Goal: Task Accomplishment & Management: Manage account settings

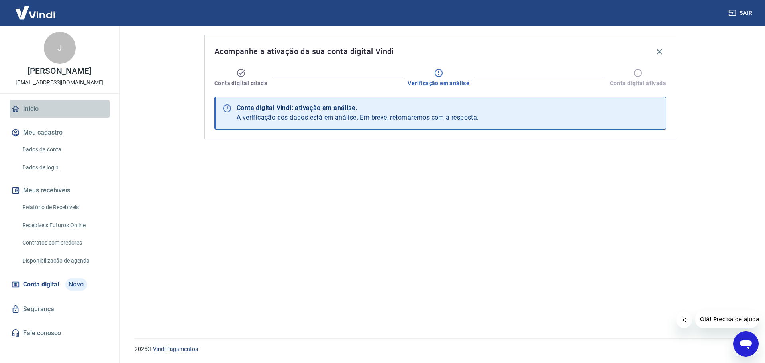
click at [41, 112] on link "Início" at bounding box center [60, 109] width 100 height 18
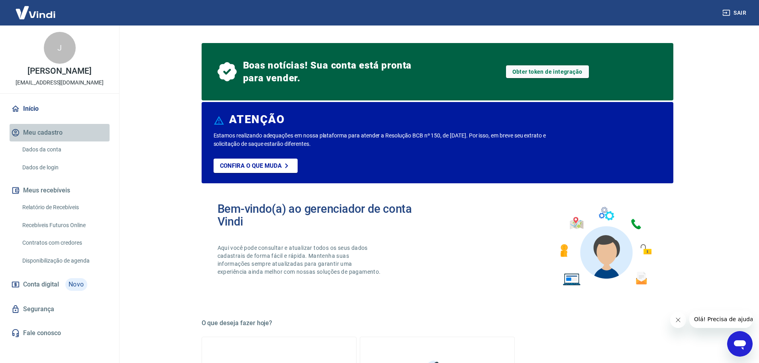
click at [49, 133] on button "Meu cadastro" at bounding box center [60, 133] width 100 height 18
click at [545, 72] on link "Obter token de integração" at bounding box center [547, 71] width 83 height 13
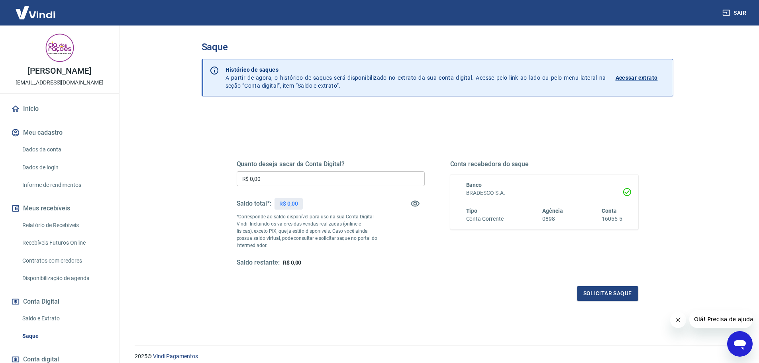
click at [52, 147] on link "Dados da conta" at bounding box center [64, 149] width 90 height 16
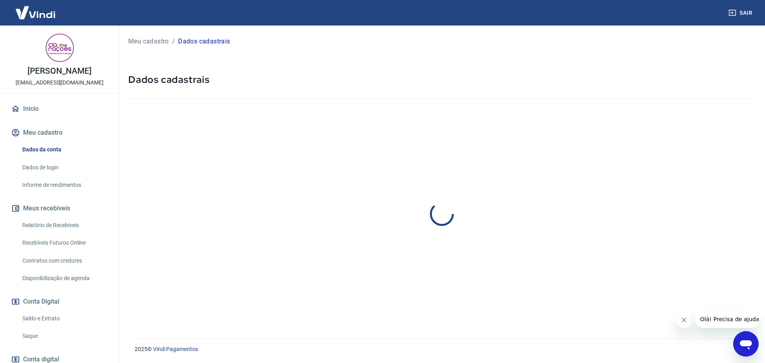
select select "SP"
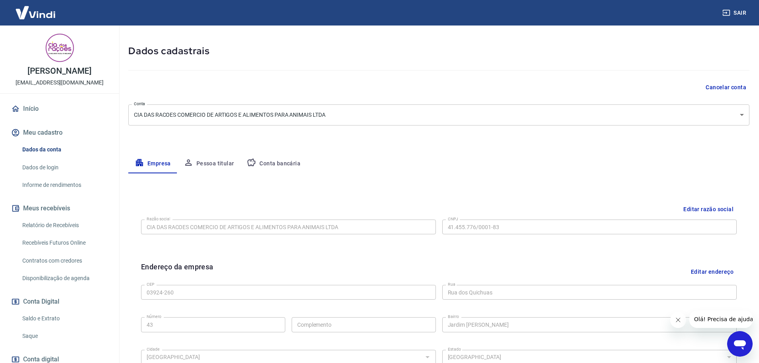
scroll to position [12, 0]
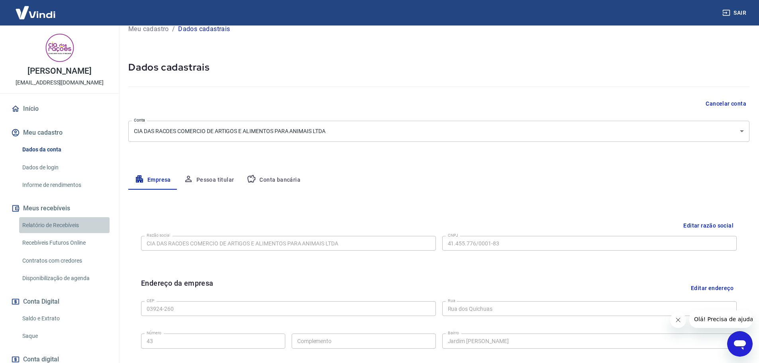
click at [66, 225] on link "Relatório de Recebíveis" at bounding box center [64, 225] width 90 height 16
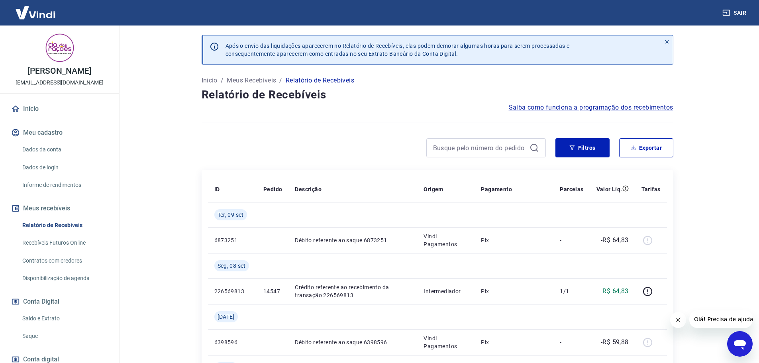
click at [38, 109] on link "Início" at bounding box center [60, 109] width 100 height 18
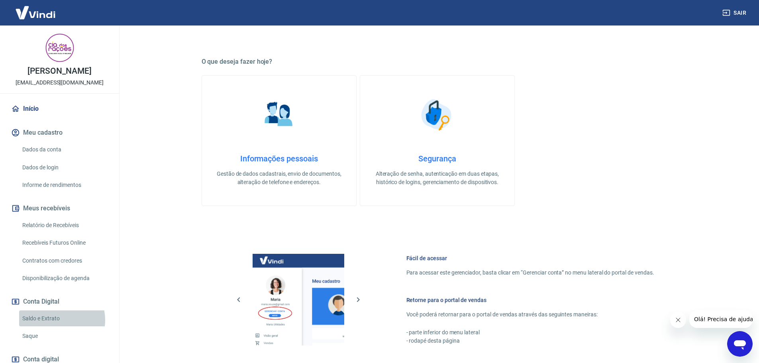
drag, startPoint x: 57, startPoint y: 320, endPoint x: 73, endPoint y: 319, distance: 16.7
click at [57, 320] on link "Saldo e Extrato" at bounding box center [64, 318] width 90 height 16
